Goal: Book appointment/travel/reservation

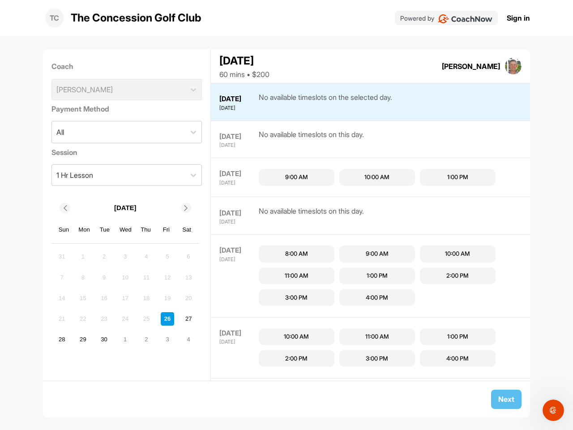
click at [65, 208] on icon at bounding box center [65, 208] width 6 height 6
click at [185, 208] on icon at bounding box center [186, 208] width 6 height 6
click at [62, 257] on div "31" at bounding box center [61, 256] width 13 height 13
click at [83, 257] on div "1" at bounding box center [82, 256] width 13 height 13
click at [104, 257] on div "2" at bounding box center [104, 256] width 13 height 13
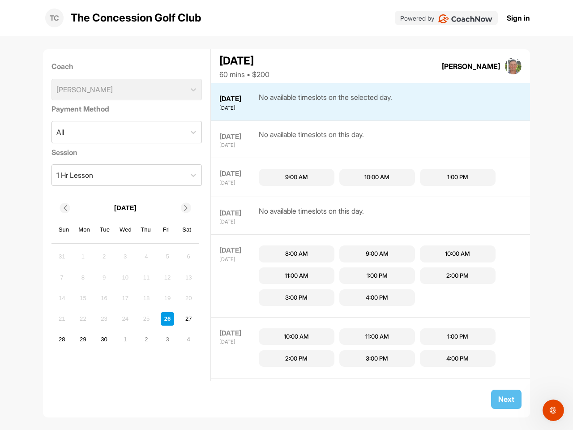
click at [125, 257] on div "3" at bounding box center [125, 256] width 13 height 13
click at [146, 257] on div "4" at bounding box center [146, 256] width 13 height 13
click at [167, 257] on div "5" at bounding box center [167, 256] width 13 height 13
click at [188, 257] on div "6" at bounding box center [188, 256] width 13 height 13
click at [62, 277] on div "7" at bounding box center [61, 276] width 13 height 13
